Goal: Information Seeking & Learning: Check status

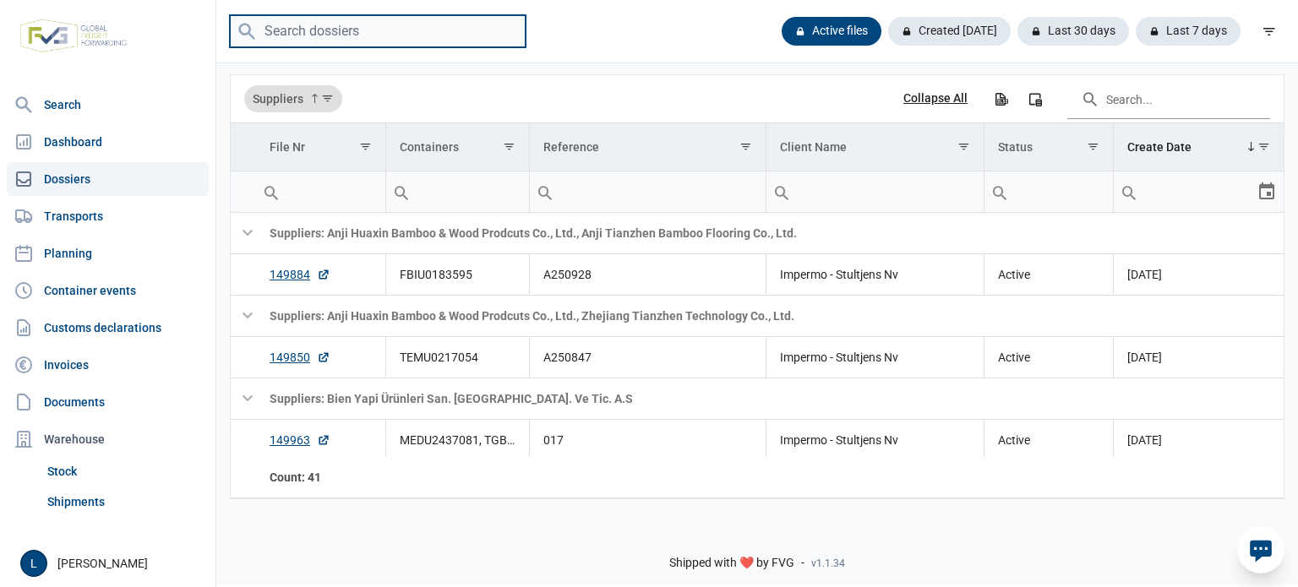
click at [389, 26] on input "search" at bounding box center [378, 31] width 296 height 33
paste input "TGHU 007350 8"
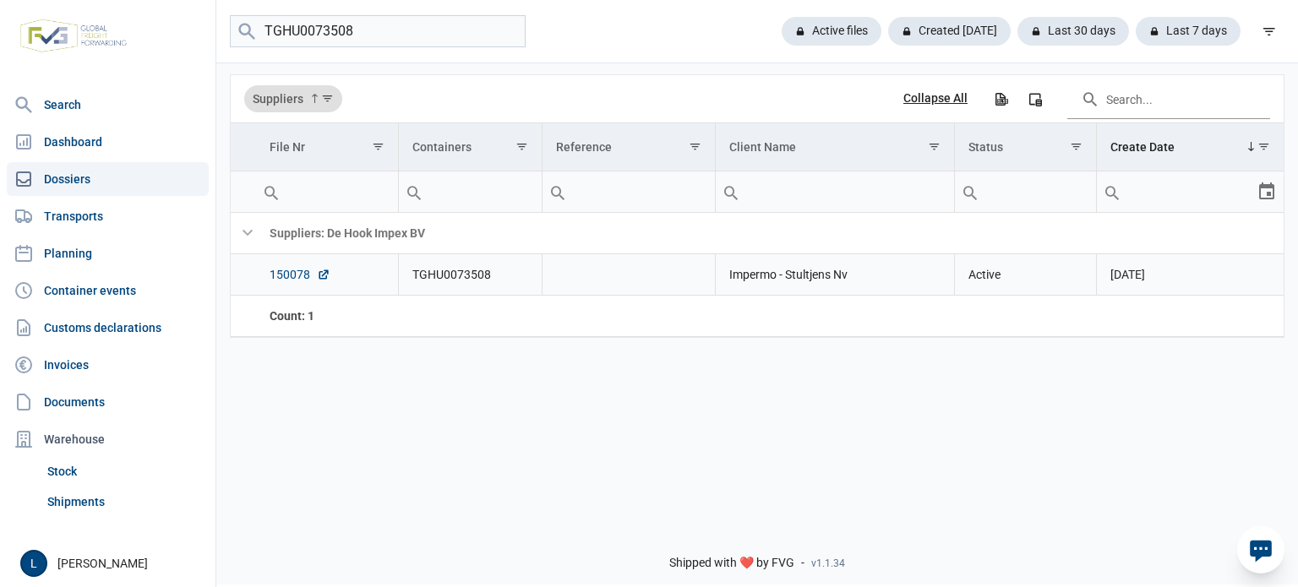
click at [295, 276] on link "150078" at bounding box center [300, 274] width 61 height 17
click at [418, 14] on div "TGHU0073508 Active files Created today Last 30 days Last 7 days" at bounding box center [756, 31] width 1081 height 63
click at [403, 23] on input "TGHU0073508" at bounding box center [378, 31] width 296 height 33
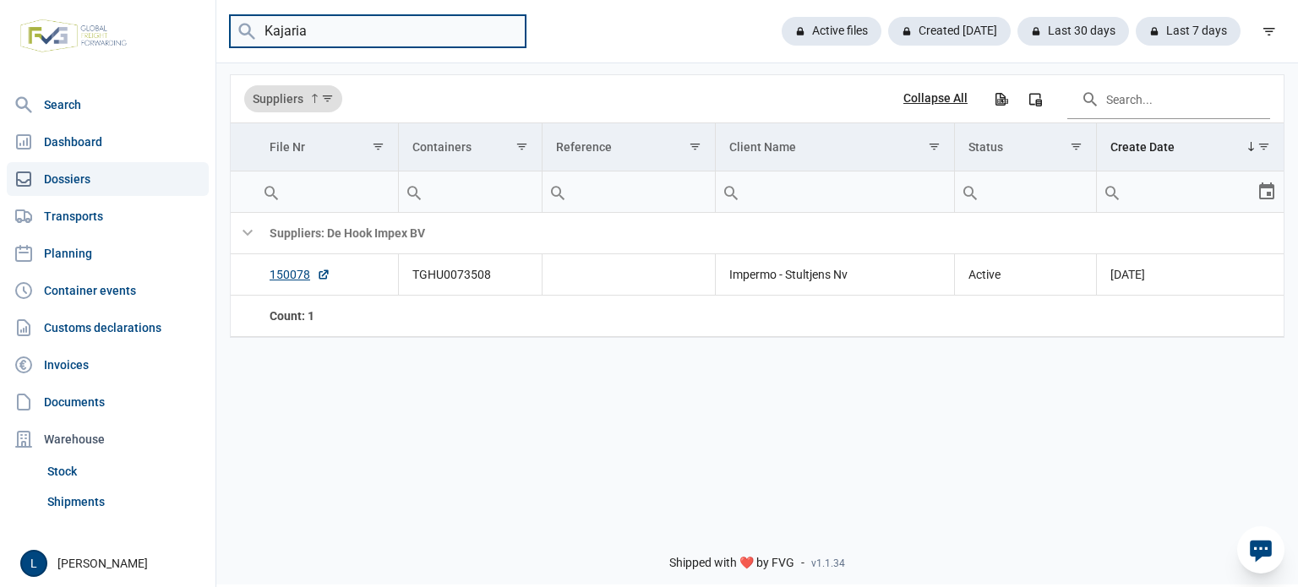
type input "Kajaria"
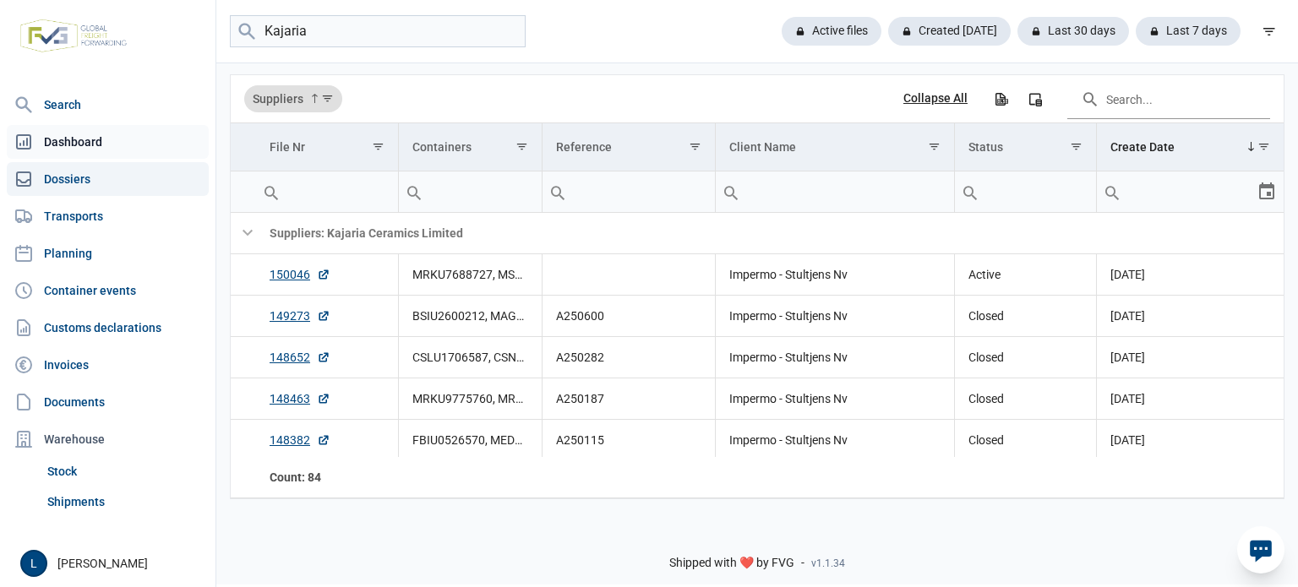
click at [172, 138] on link "Dashboard" at bounding box center [108, 142] width 202 height 34
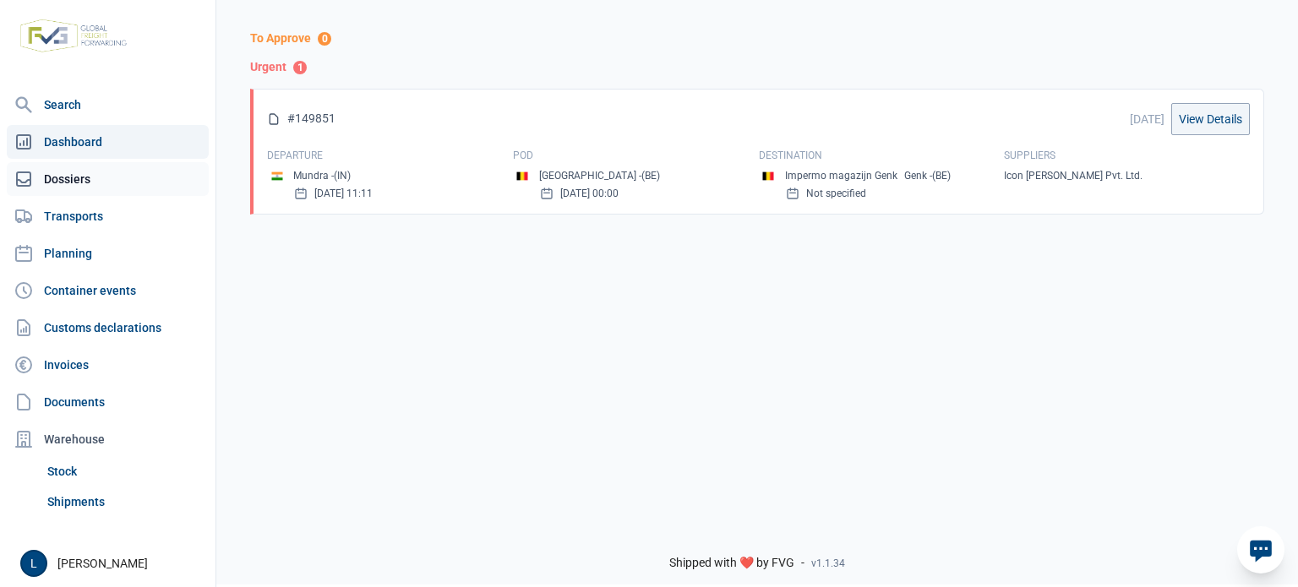
click at [125, 181] on link "Dossiers" at bounding box center [108, 179] width 202 height 34
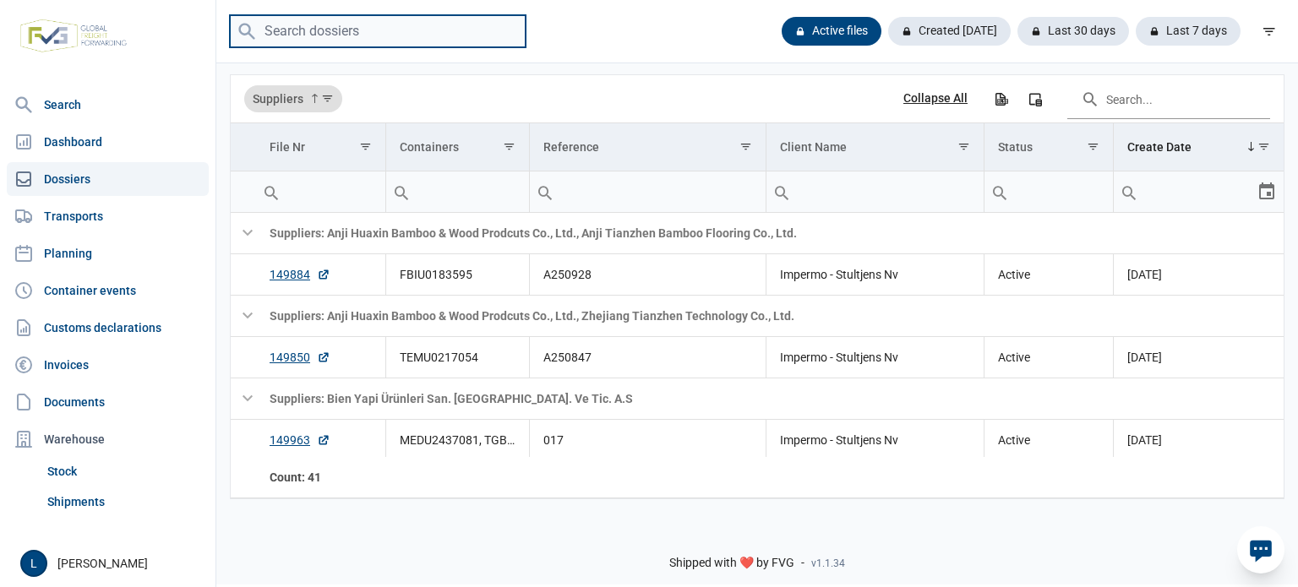
click at [408, 40] on input "search" at bounding box center [378, 31] width 296 height 33
paste input "TEMU4928003"
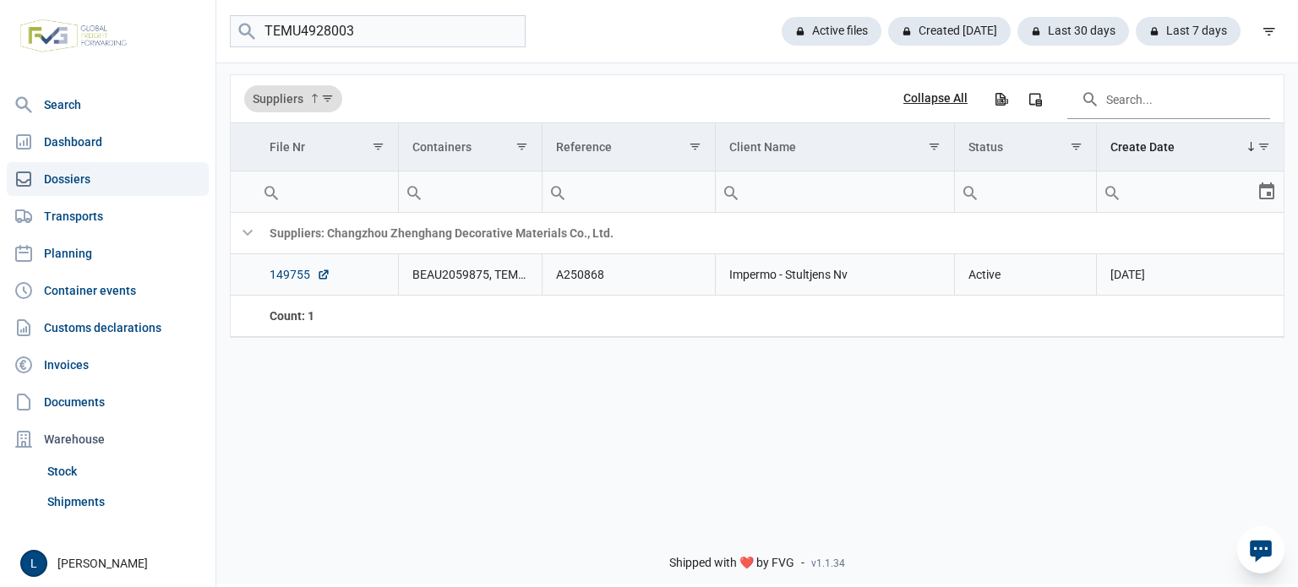
click at [281, 276] on link "149755" at bounding box center [300, 274] width 61 height 17
click at [322, 42] on input "TEMU4928003" at bounding box center [378, 31] width 296 height 33
paste input "A250876"
type input "A250876"
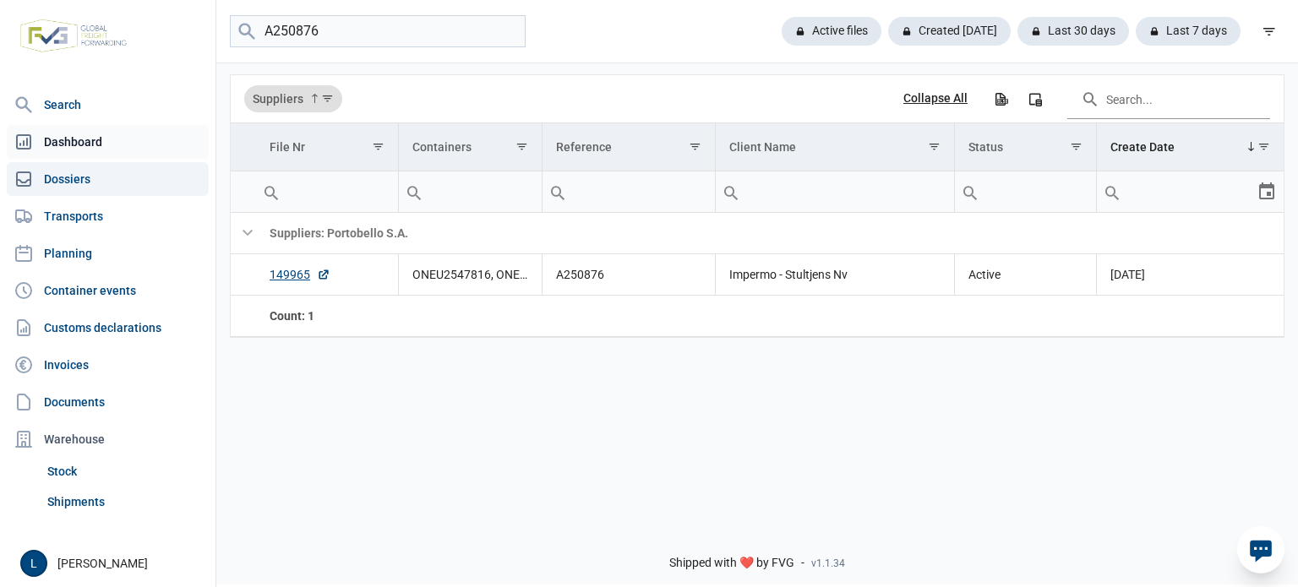
click at [185, 128] on link "Dashboard" at bounding box center [108, 142] width 202 height 34
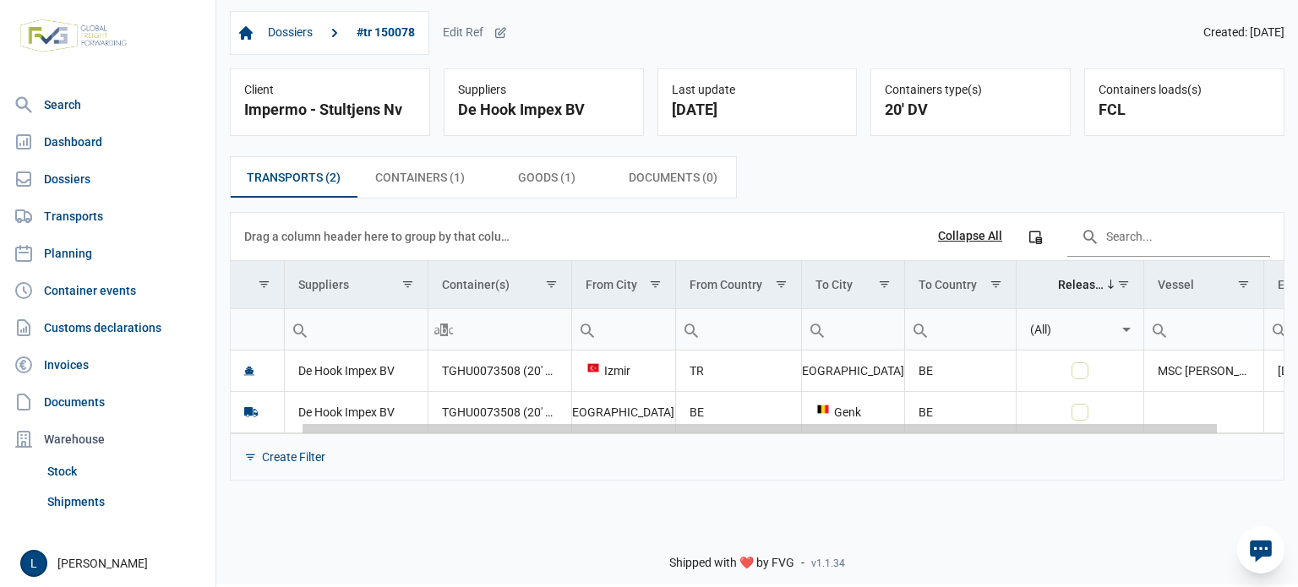
scroll to position [0, 154]
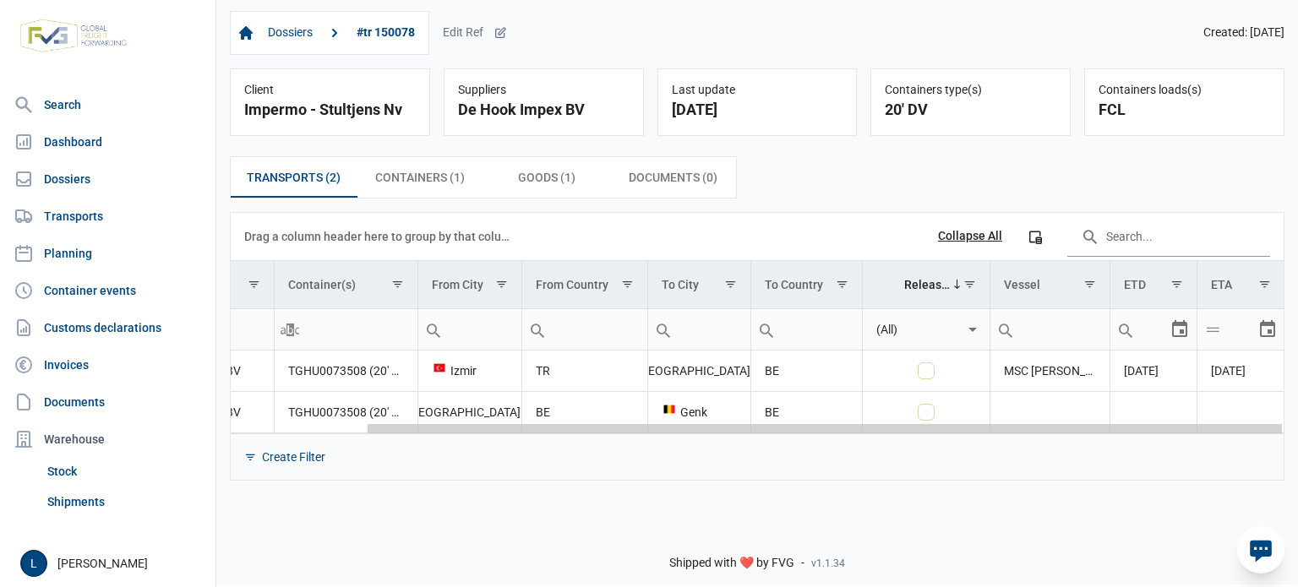
drag, startPoint x: 818, startPoint y: 427, endPoint x: 1188, endPoint y: 420, distance: 370.1
click at [1188, 420] on body "For evaluation purposes only. Redistribution prohibited. Please register an exi…" at bounding box center [649, 263] width 1298 height 587
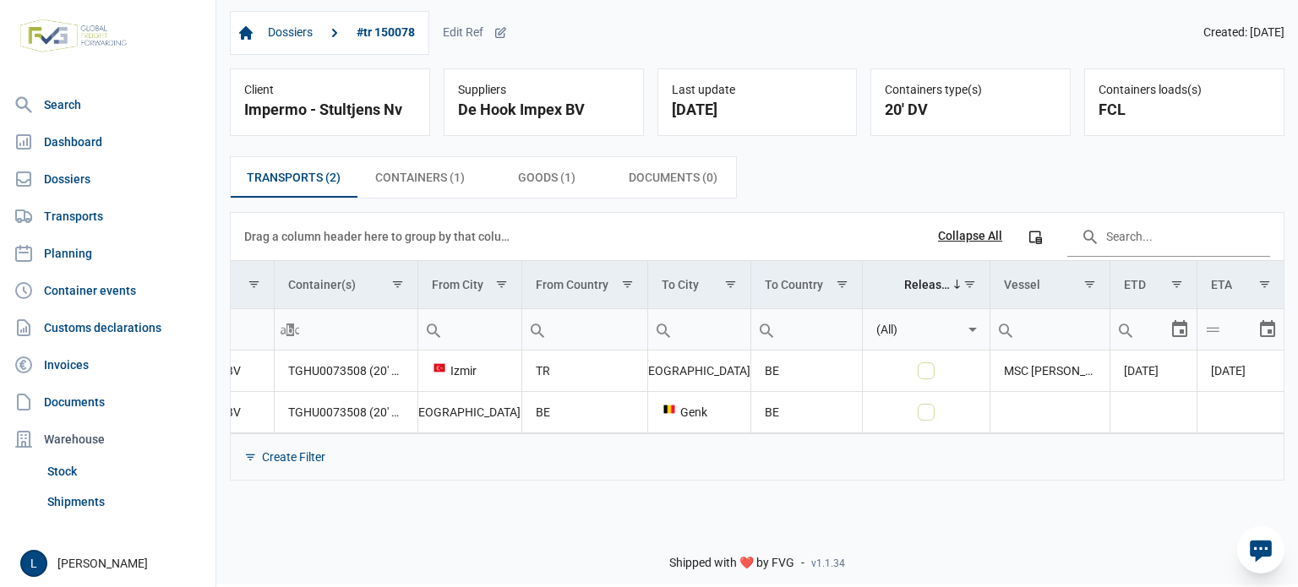
click at [810, 204] on div "Transports (2) Transports (2) Containers (1) Containers (1) Goods (1) Goods (1)…" at bounding box center [756, 318] width 1081 height 351
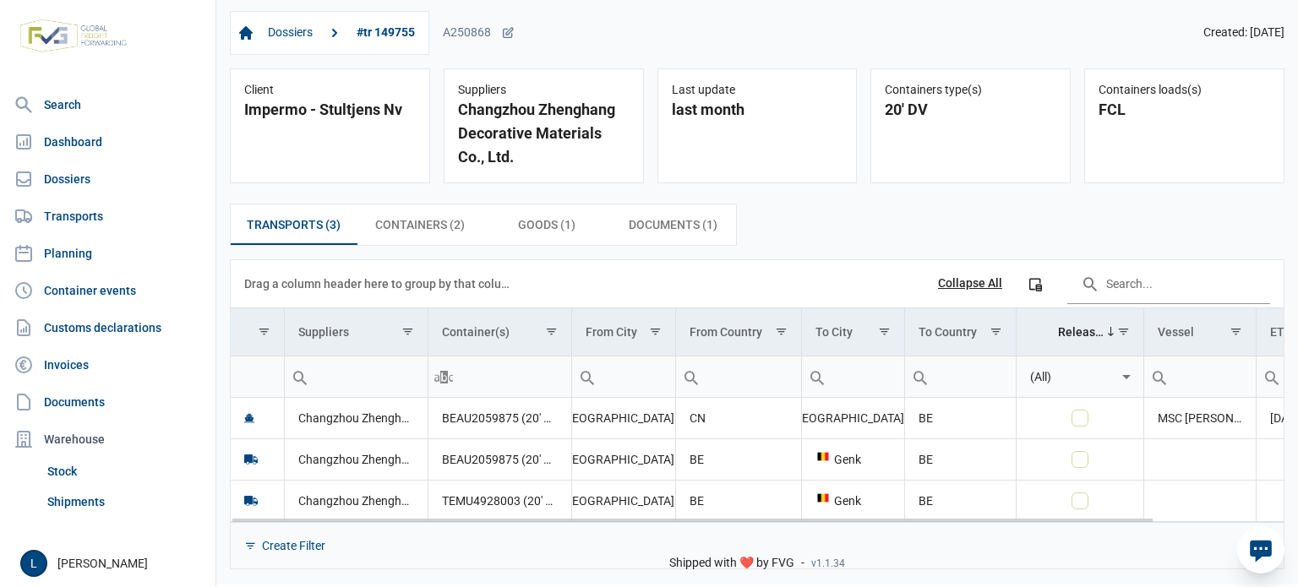
drag, startPoint x: 785, startPoint y: 514, endPoint x: 1174, endPoint y: 503, distance: 389.6
click at [1174, 503] on body "For evaluation purposes only. Redistribution prohibited. Please register an exi…" at bounding box center [649, 263] width 1298 height 587
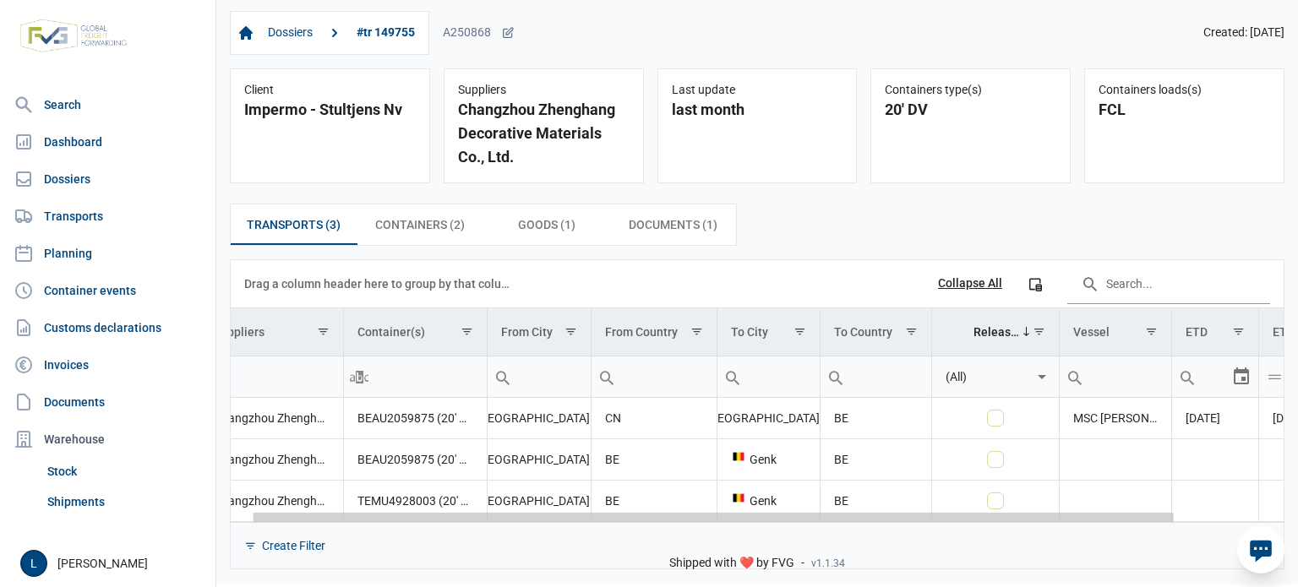
scroll to position [0, 146]
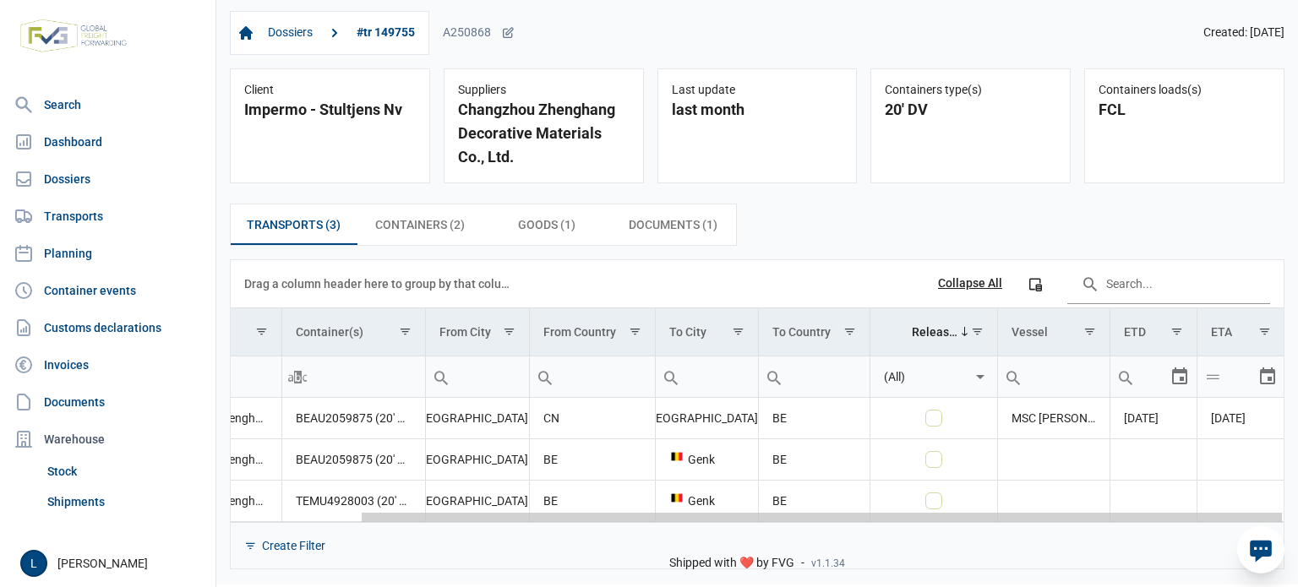
drag, startPoint x: 1082, startPoint y: 519, endPoint x: 1264, endPoint y: 512, distance: 181.8
click at [1264, 512] on body "For evaluation purposes only. Redistribution prohibited. Please register an exi…" at bounding box center [649, 263] width 1298 height 587
